Goal: Transaction & Acquisition: Download file/media

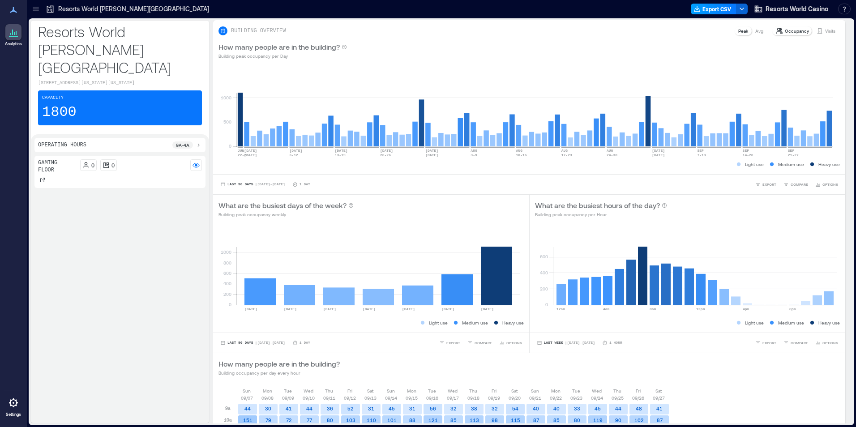
click at [697, 8] on icon "button" at bounding box center [696, 8] width 7 height 7
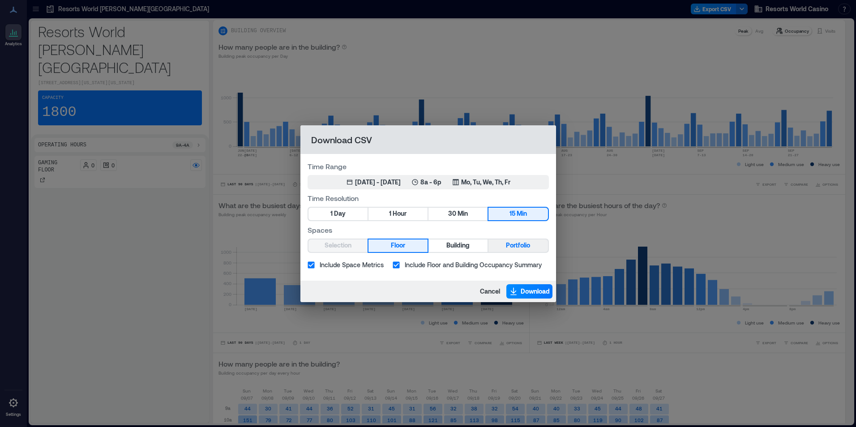
click at [510, 248] on span "Portfolio" at bounding box center [518, 245] width 24 height 11
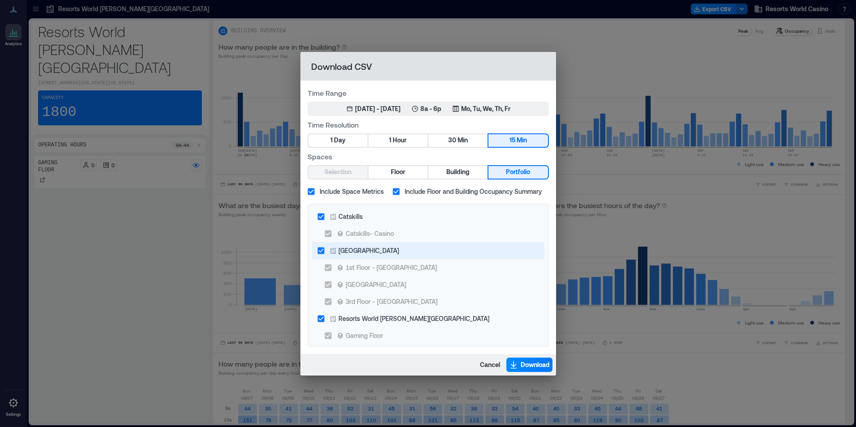
click at [364, 255] on div "[GEOGRAPHIC_DATA]" at bounding box center [368, 250] width 60 height 9
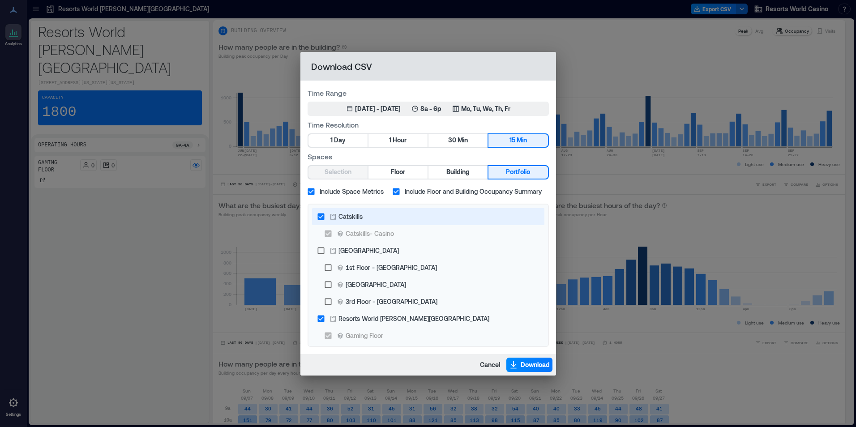
click at [388, 219] on label "Catskills" at bounding box center [421, 216] width 219 height 17
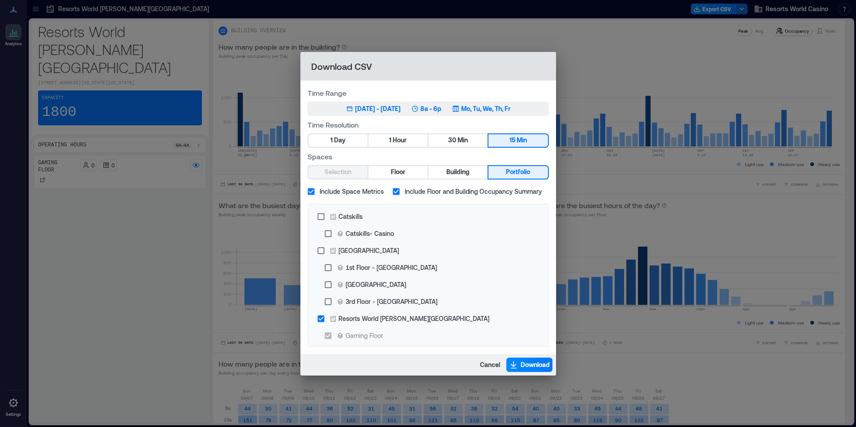
click at [471, 114] on button "Jun 28, 2025 - [DATE] 8a - 6p Mo, Tu, We, Th, Fr" at bounding box center [427, 109] width 241 height 14
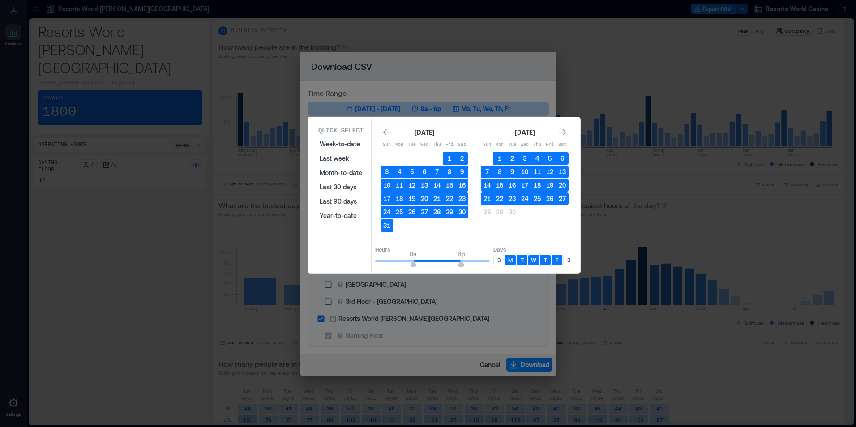
click at [565, 196] on button "27" at bounding box center [562, 198] width 13 height 13
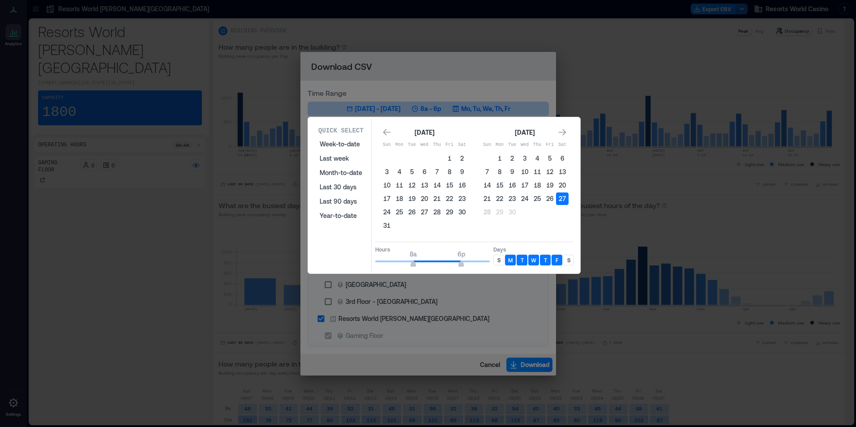
click at [495, 260] on div "S" at bounding box center [498, 260] width 11 height 11
click at [567, 262] on p "S" at bounding box center [568, 259] width 3 height 7
type input "*"
drag, startPoint x: 415, startPoint y: 260, endPoint x: 462, endPoint y: 259, distance: 47.5
click at [375, 259] on span "12a 6p" at bounding box center [432, 261] width 115 height 13
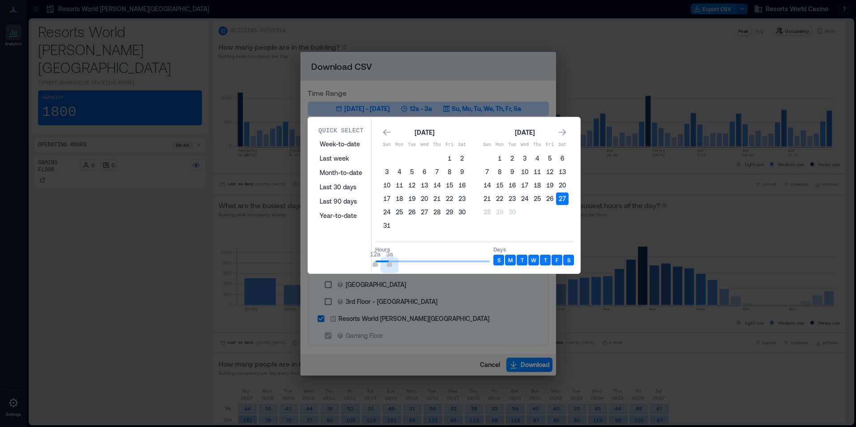
type input "*"
drag, startPoint x: 468, startPoint y: 259, endPoint x: 392, endPoint y: 260, distance: 75.7
click at [392, 260] on span "12a 4a" at bounding box center [432, 261] width 115 height 13
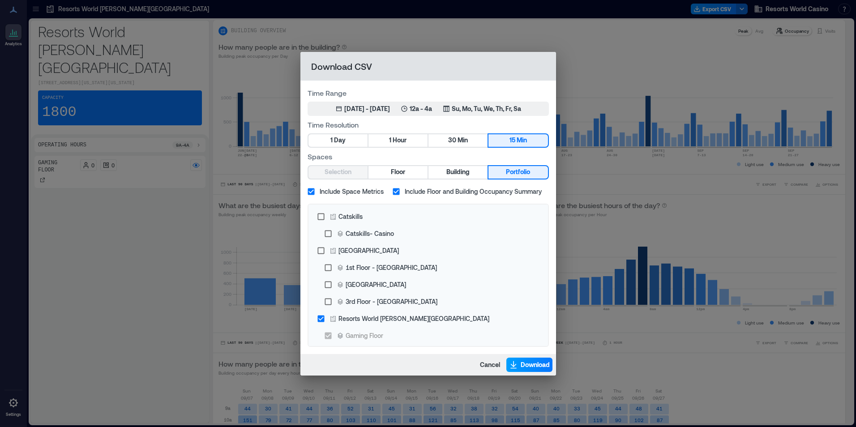
click at [537, 362] on span "Download" at bounding box center [535, 364] width 29 height 9
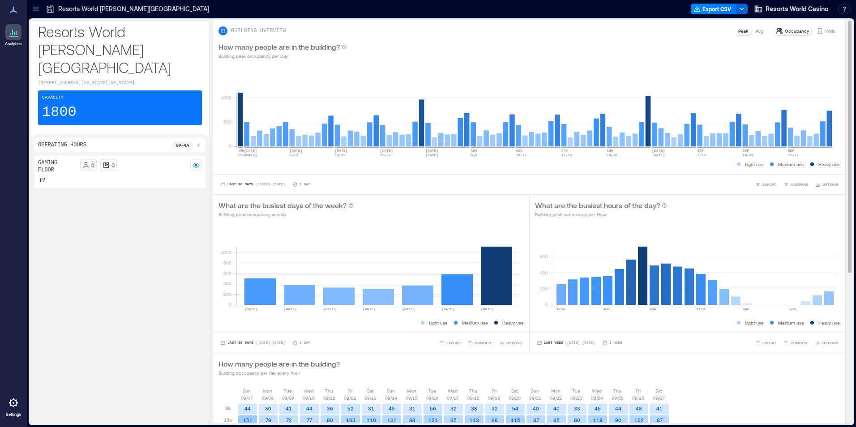
click at [511, 49] on div "How many people are in the building? Building peak occupancy per Day" at bounding box center [528, 51] width 621 height 18
click at [713, 9] on button "Export CSV" at bounding box center [714, 9] width 46 height 11
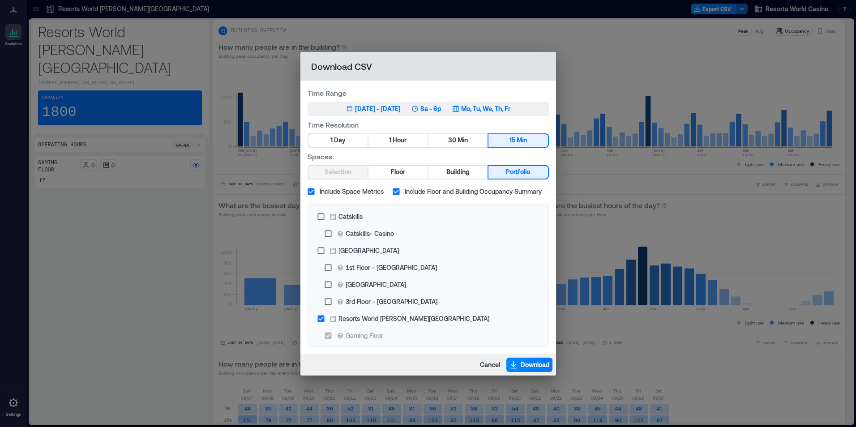
click at [499, 105] on p "Mo, Tu, We, Th, Fr" at bounding box center [485, 108] width 49 height 9
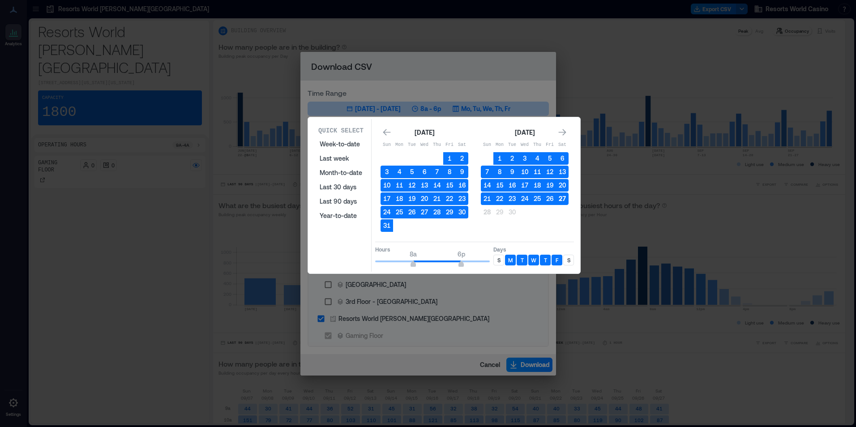
drag, startPoint x: 563, startPoint y: 199, endPoint x: 558, endPoint y: 201, distance: 4.8
click at [563, 199] on button "27" at bounding box center [562, 198] width 13 height 13
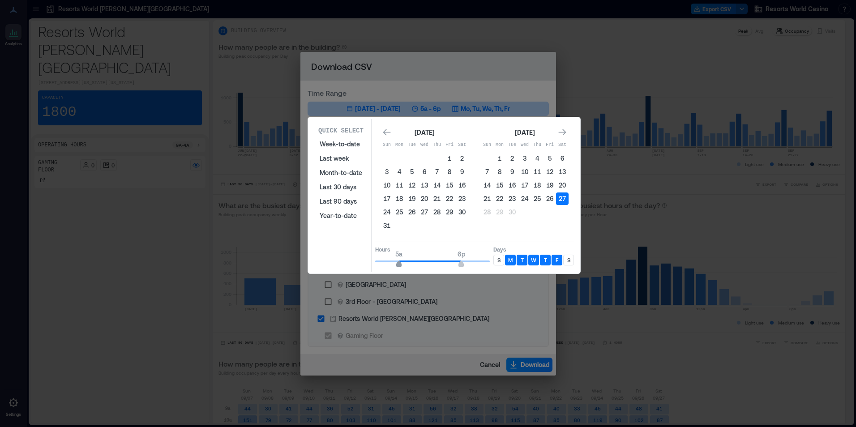
type input "*"
drag, startPoint x: 407, startPoint y: 260, endPoint x: 394, endPoint y: 260, distance: 13.0
click at [394, 260] on span "4a 6p" at bounding box center [432, 261] width 115 height 13
type input "**"
drag, startPoint x: 459, startPoint y: 259, endPoint x: 499, endPoint y: 261, distance: 39.9
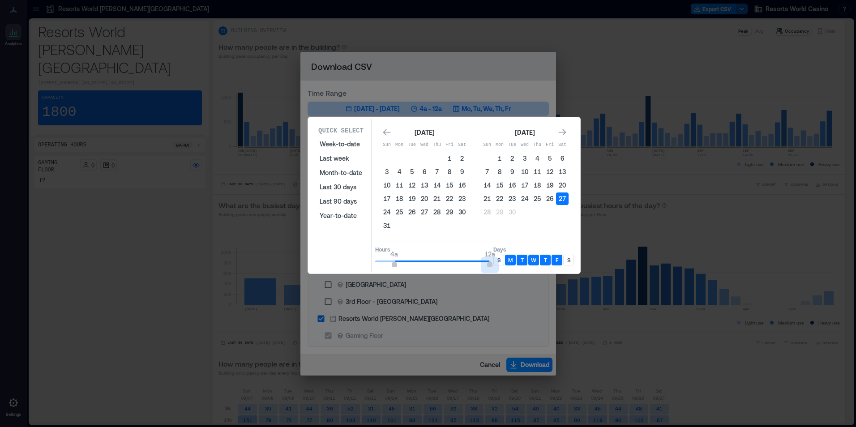
click at [499, 261] on div "Hours 4a 12a Days S M T W T F S" at bounding box center [474, 255] width 199 height 26
click at [499, 261] on p "S" at bounding box center [498, 259] width 3 height 7
click at [565, 261] on div "S" at bounding box center [568, 260] width 11 height 11
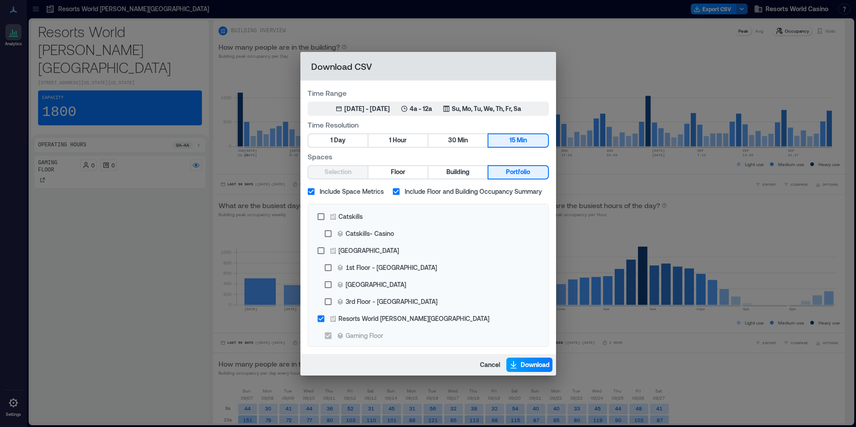
click at [531, 368] on span "Download" at bounding box center [535, 364] width 29 height 9
